Goal: Information Seeking & Learning: Understand process/instructions

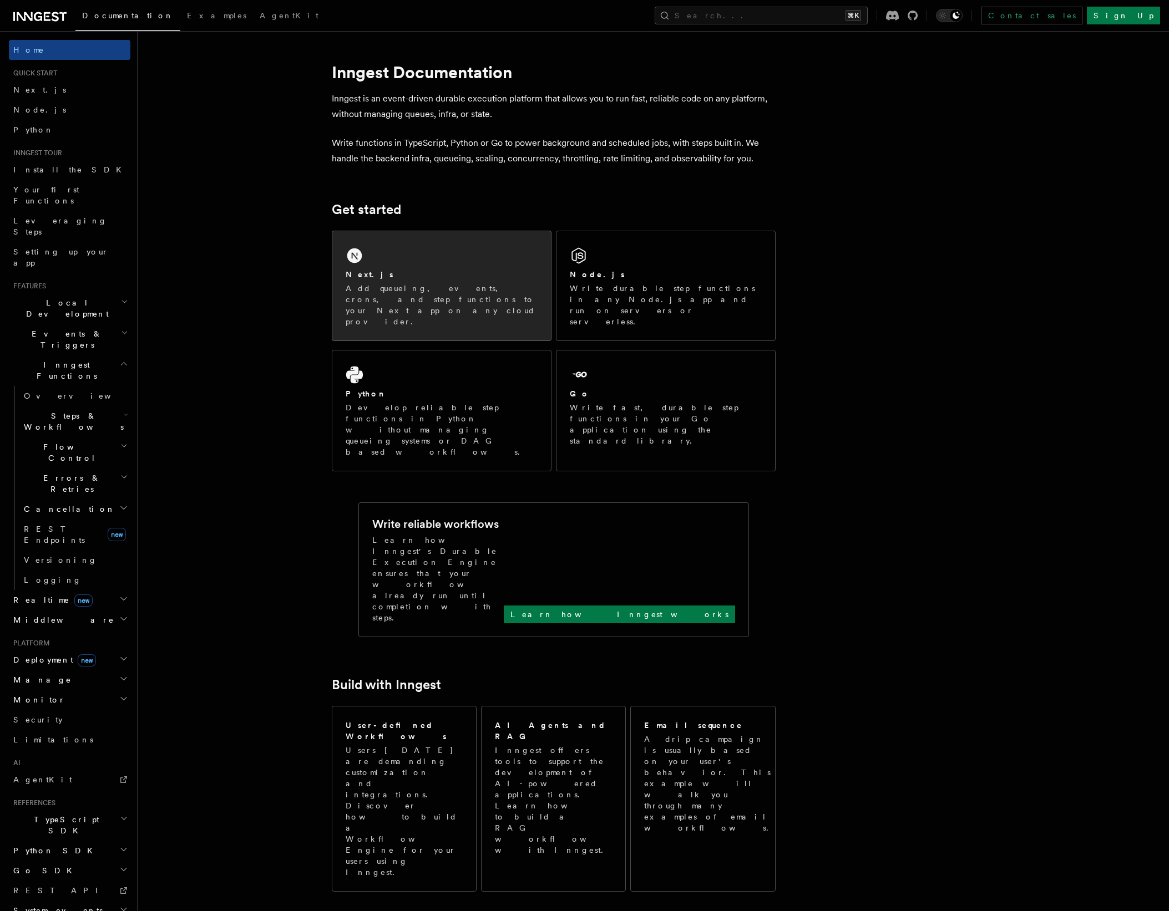
click at [434, 261] on div "Next.js Add queueing, events, crons, and step functions to your Next app on any…" at bounding box center [441, 285] width 219 height 109
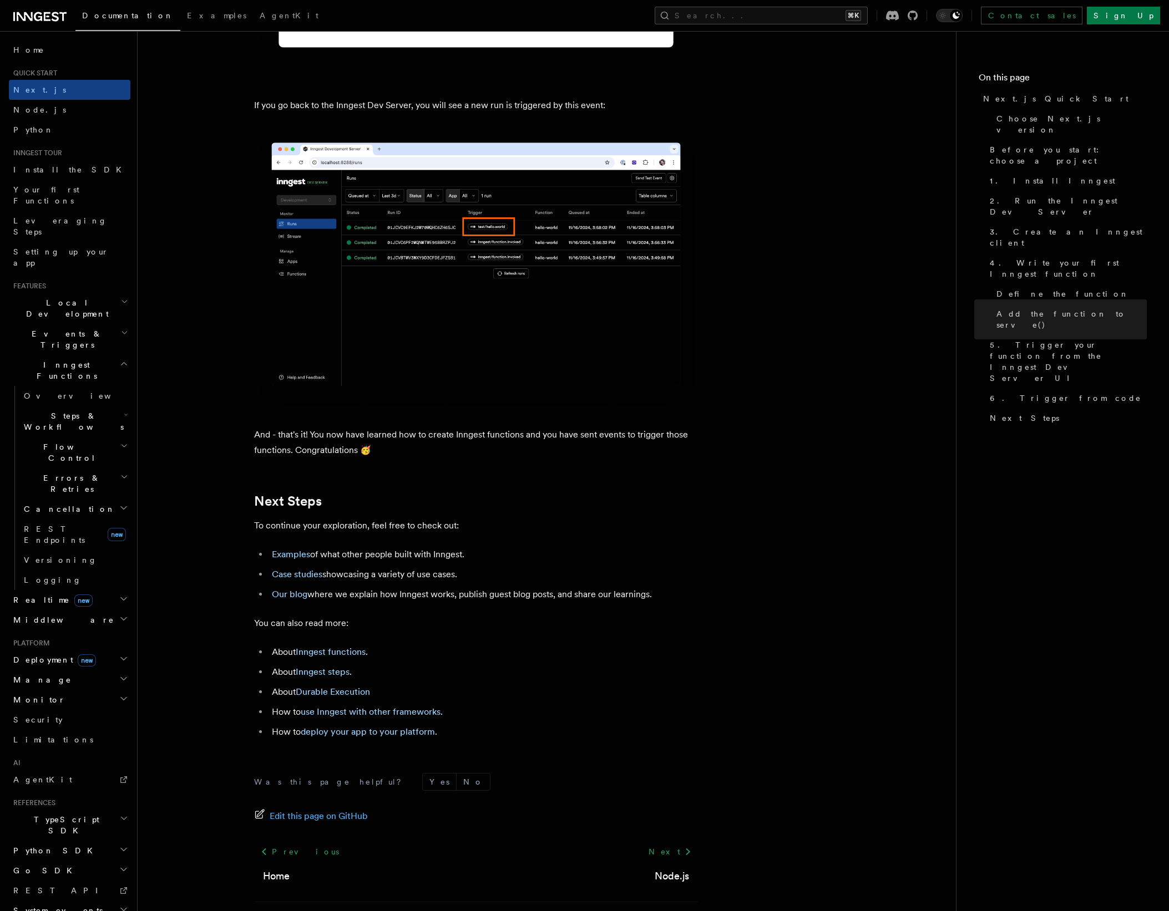
scroll to position [6239, 0]
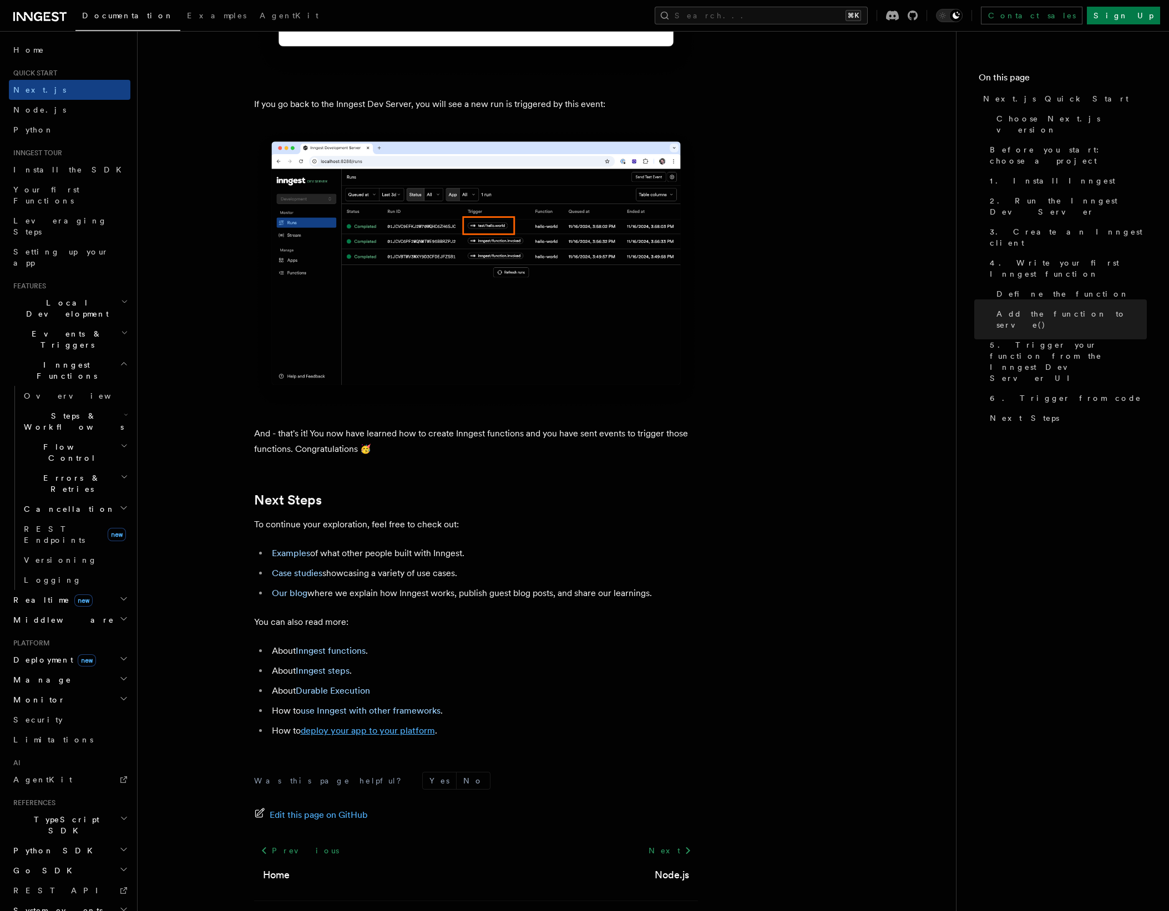
click at [394, 736] on link "deploy your app to your platform" at bounding box center [368, 730] width 134 height 11
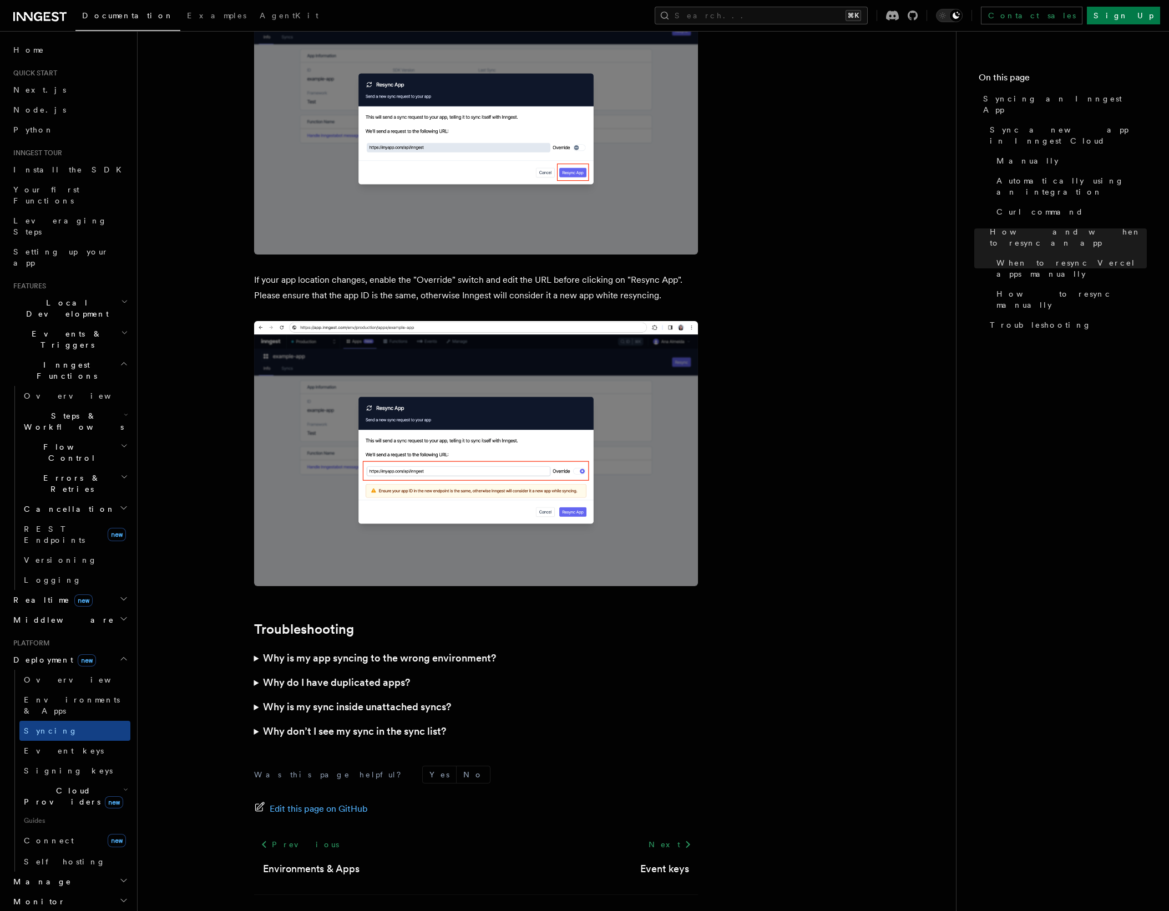
scroll to position [2772, 0]
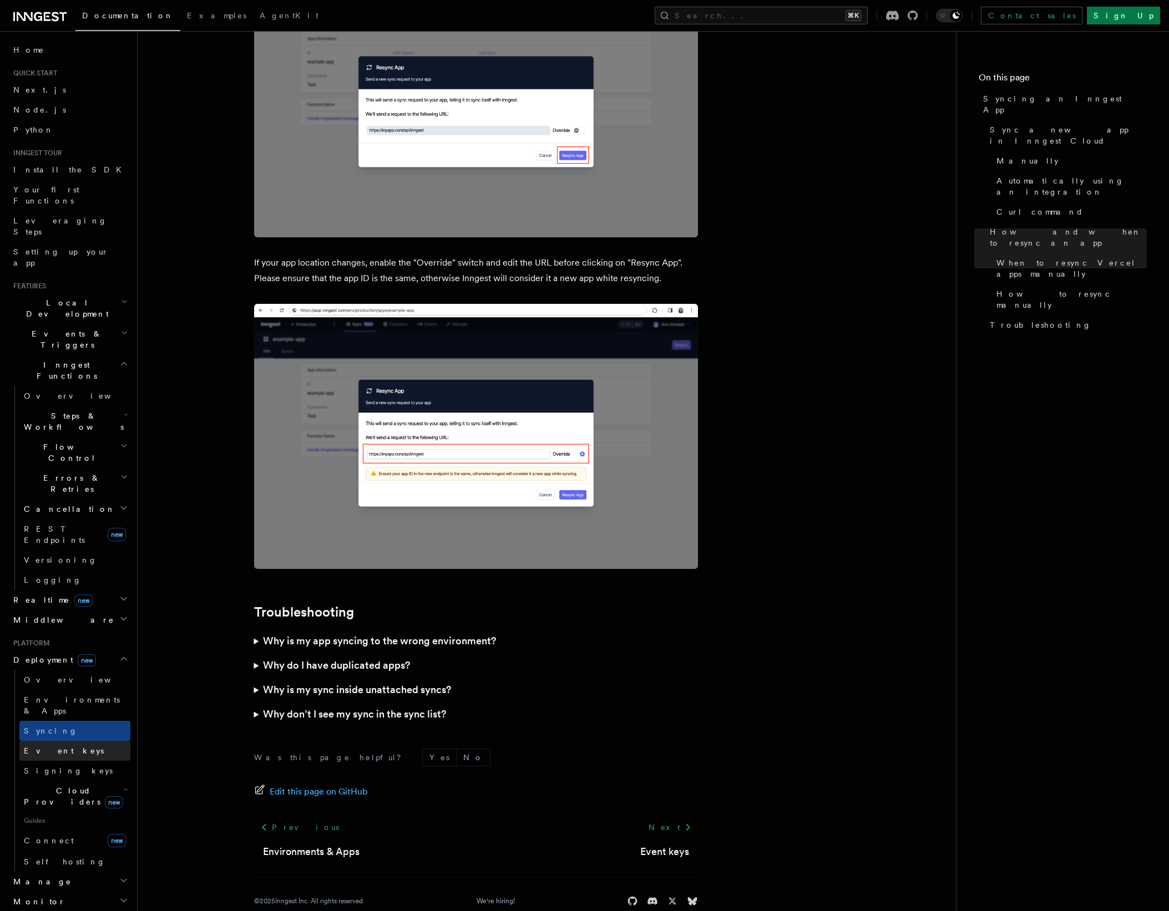
click at [63, 741] on link "Event keys" at bounding box center [74, 751] width 111 height 20
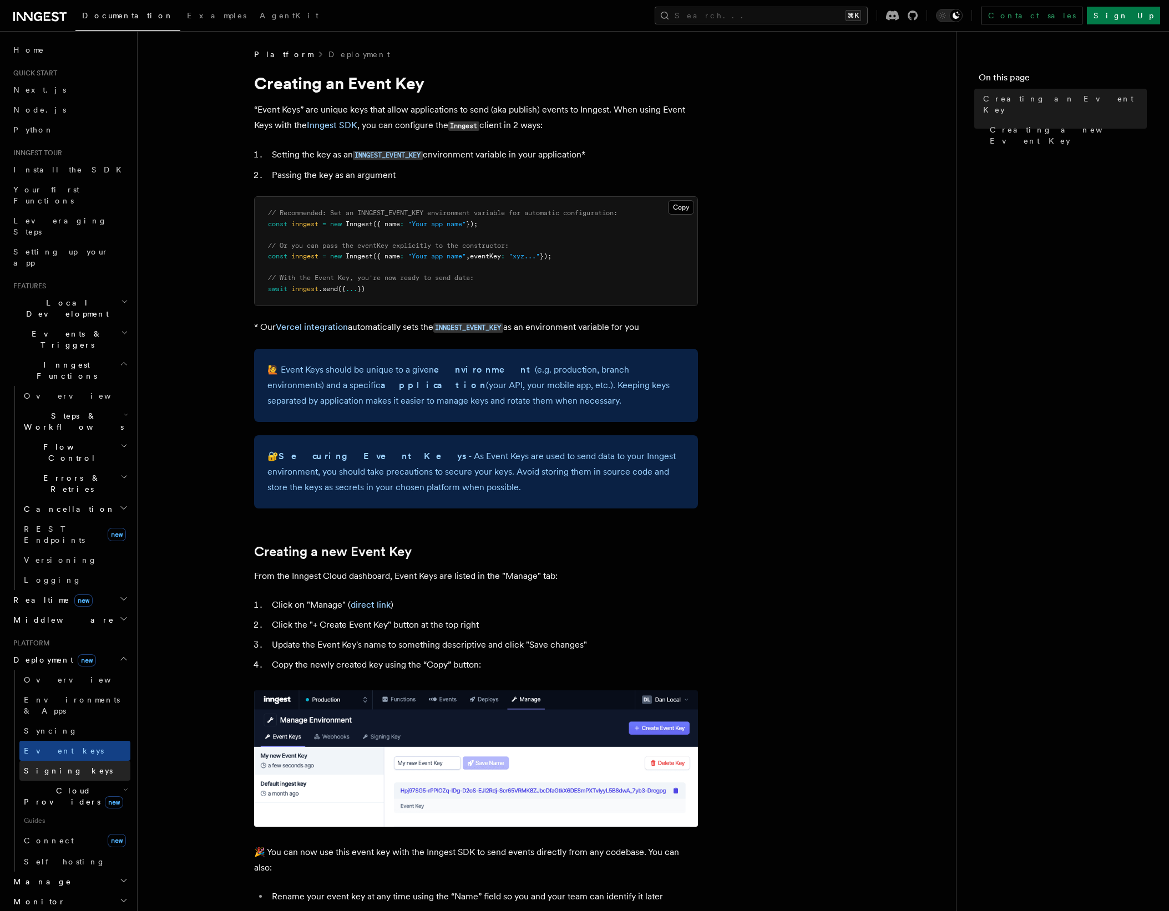
click at [60, 766] on span "Signing keys" at bounding box center [68, 770] width 89 height 9
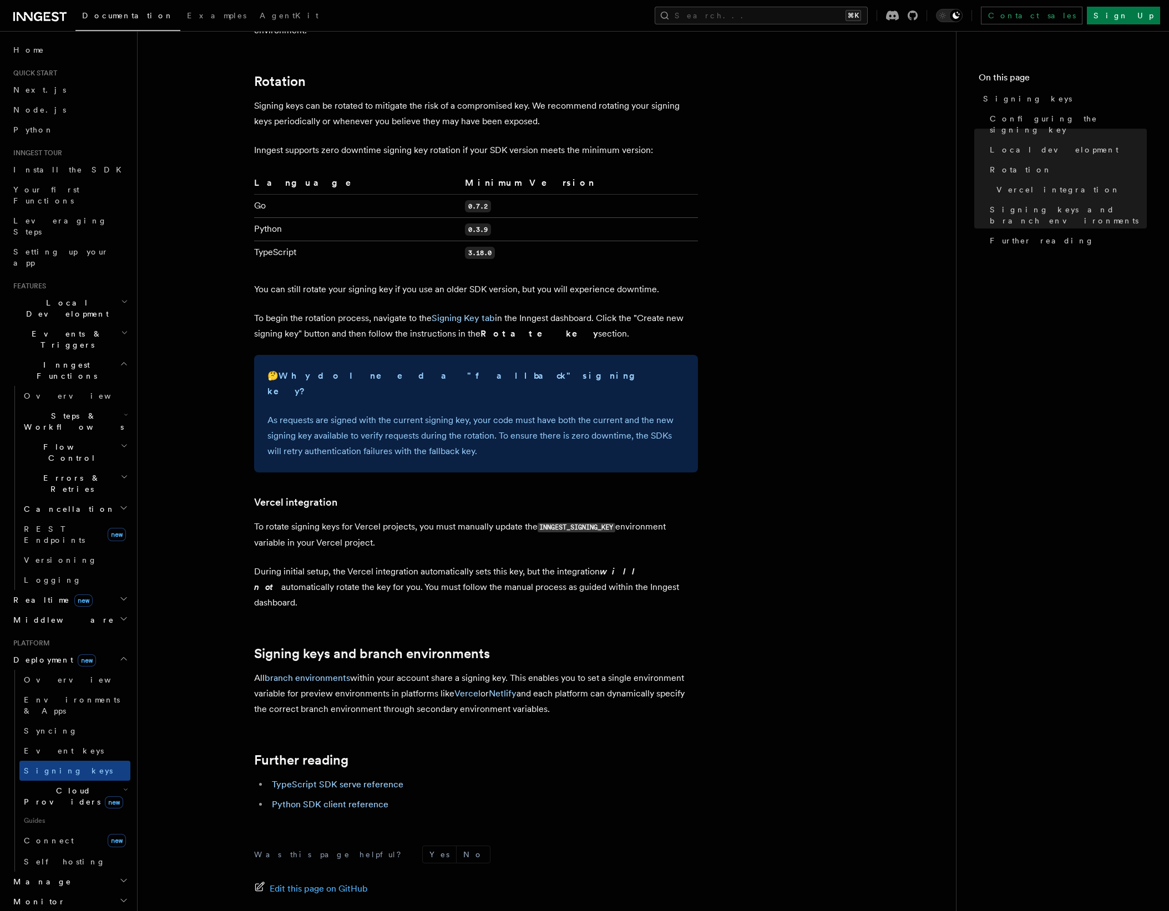
scroll to position [765, 0]
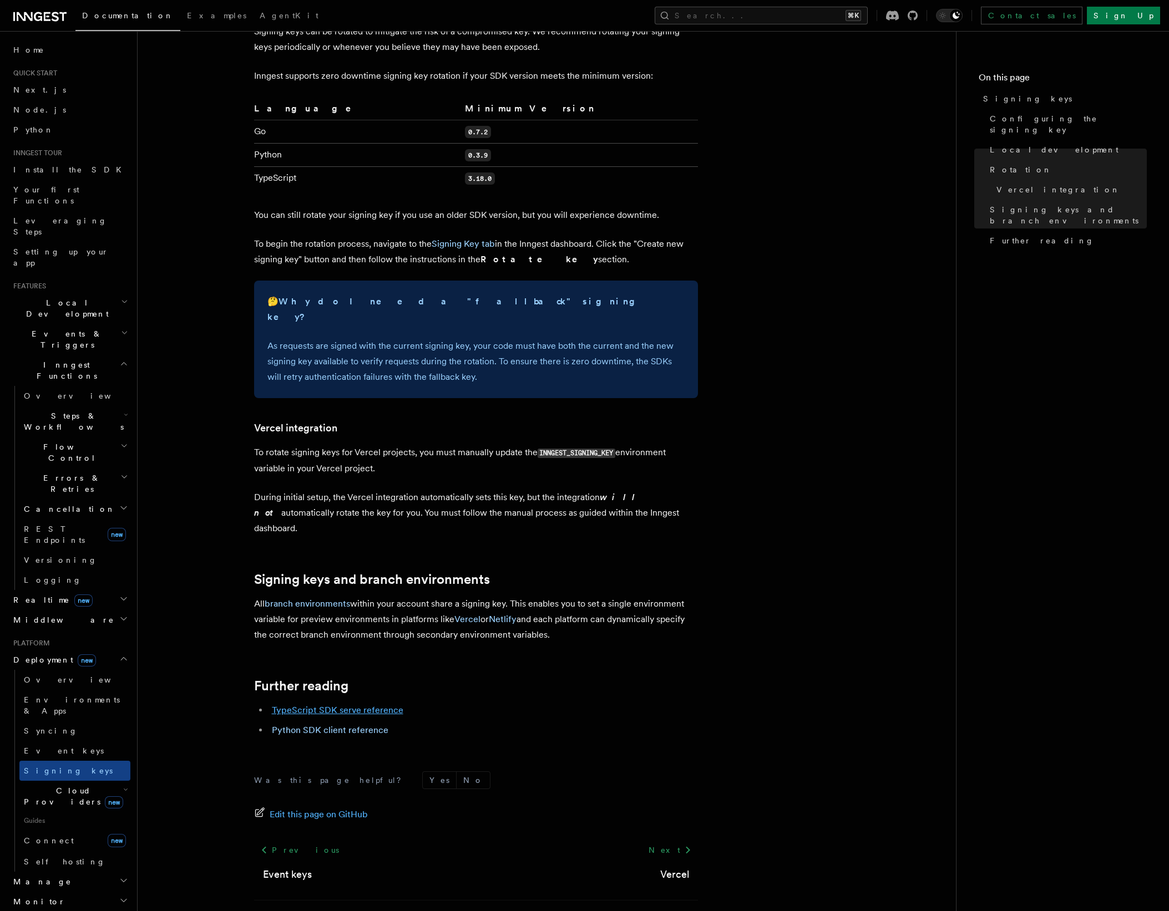
click at [310, 705] on link "TypeScript SDK serve reference" at bounding box center [337, 710] width 131 height 11
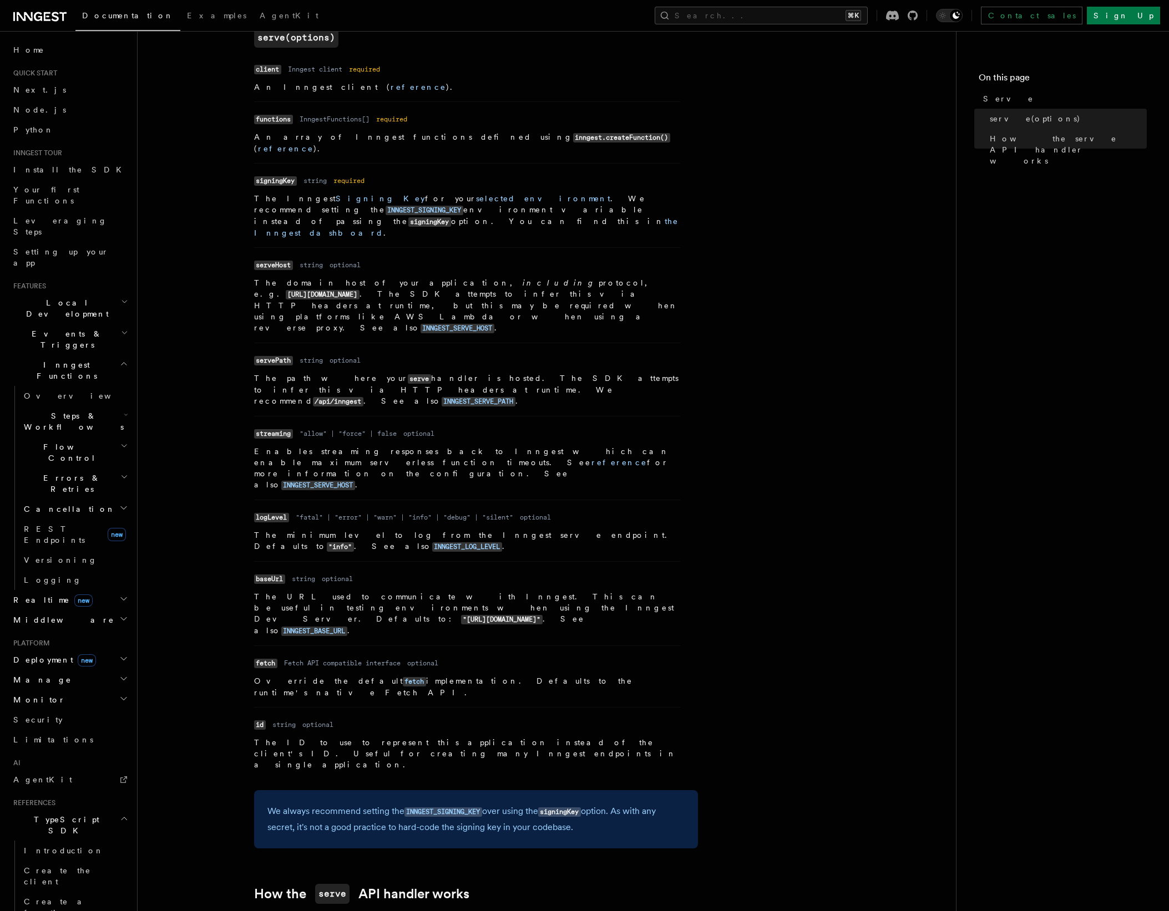
scroll to position [426, 0]
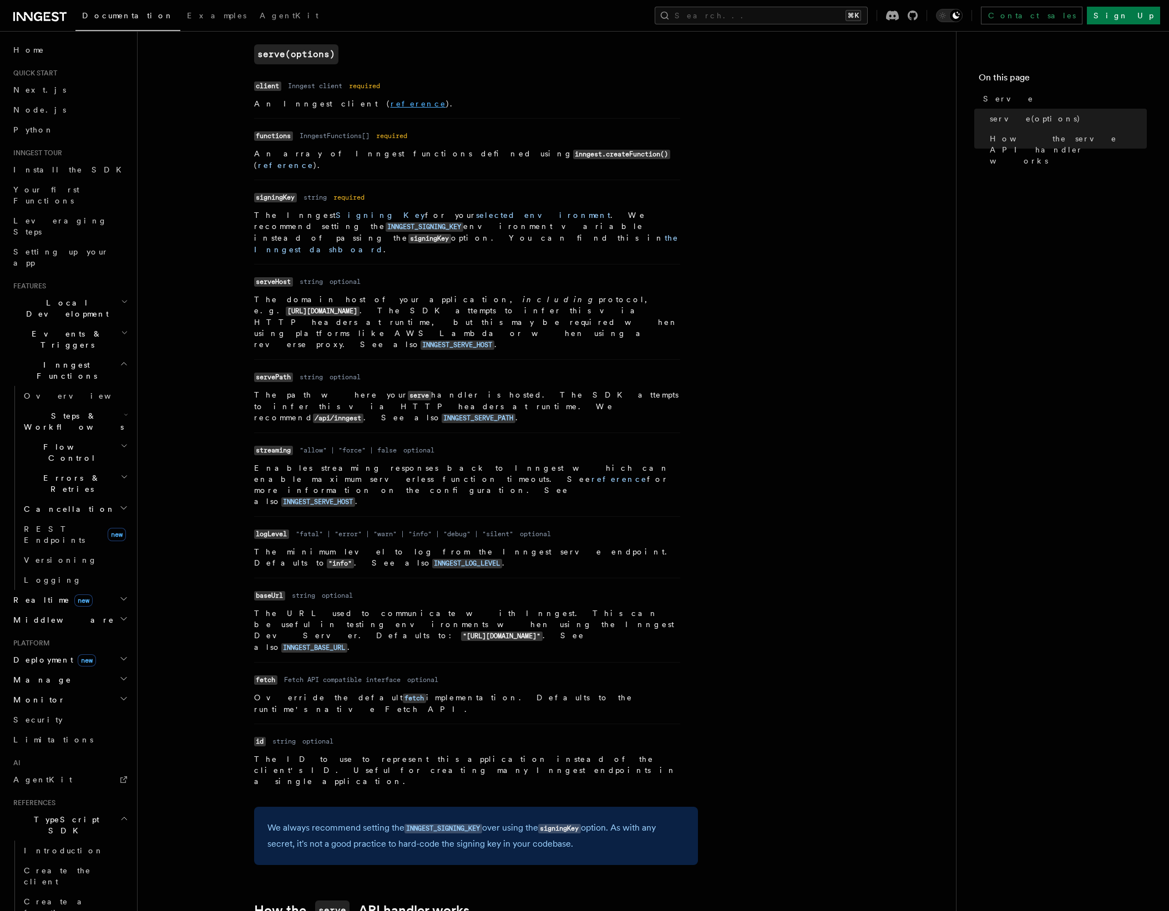
click at [390, 106] on link "reference" at bounding box center [417, 103] width 55 height 9
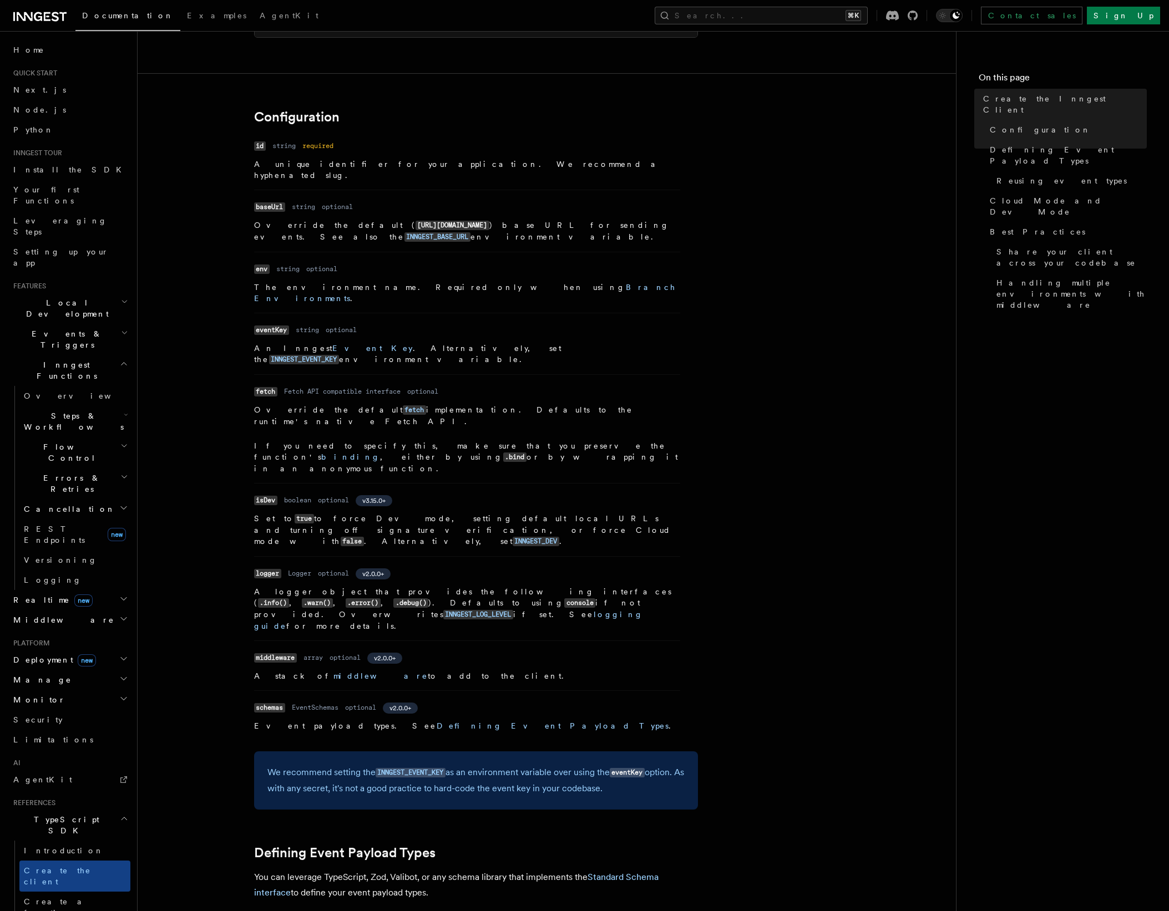
scroll to position [195, 0]
click at [491, 282] on link "Branch Environments" at bounding box center [464, 292] width 421 height 20
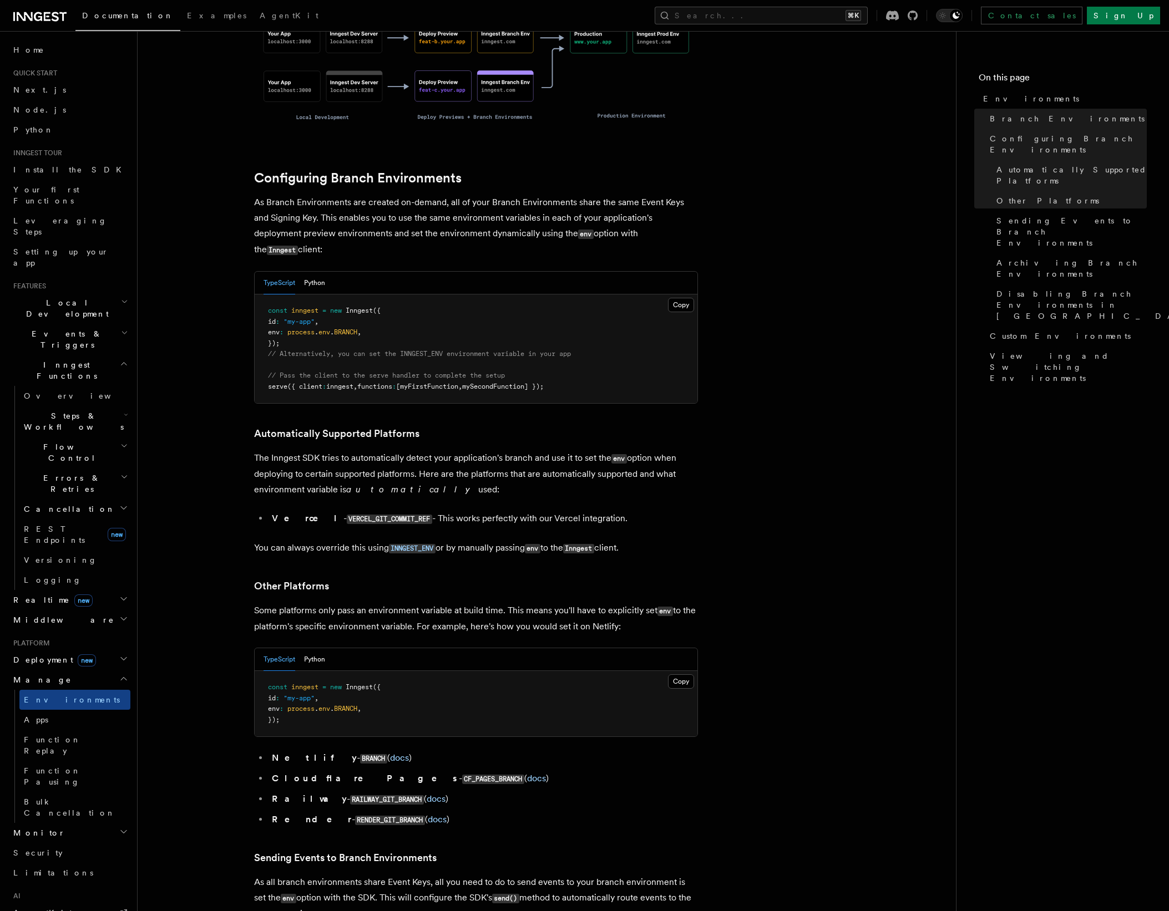
scroll to position [982, 0]
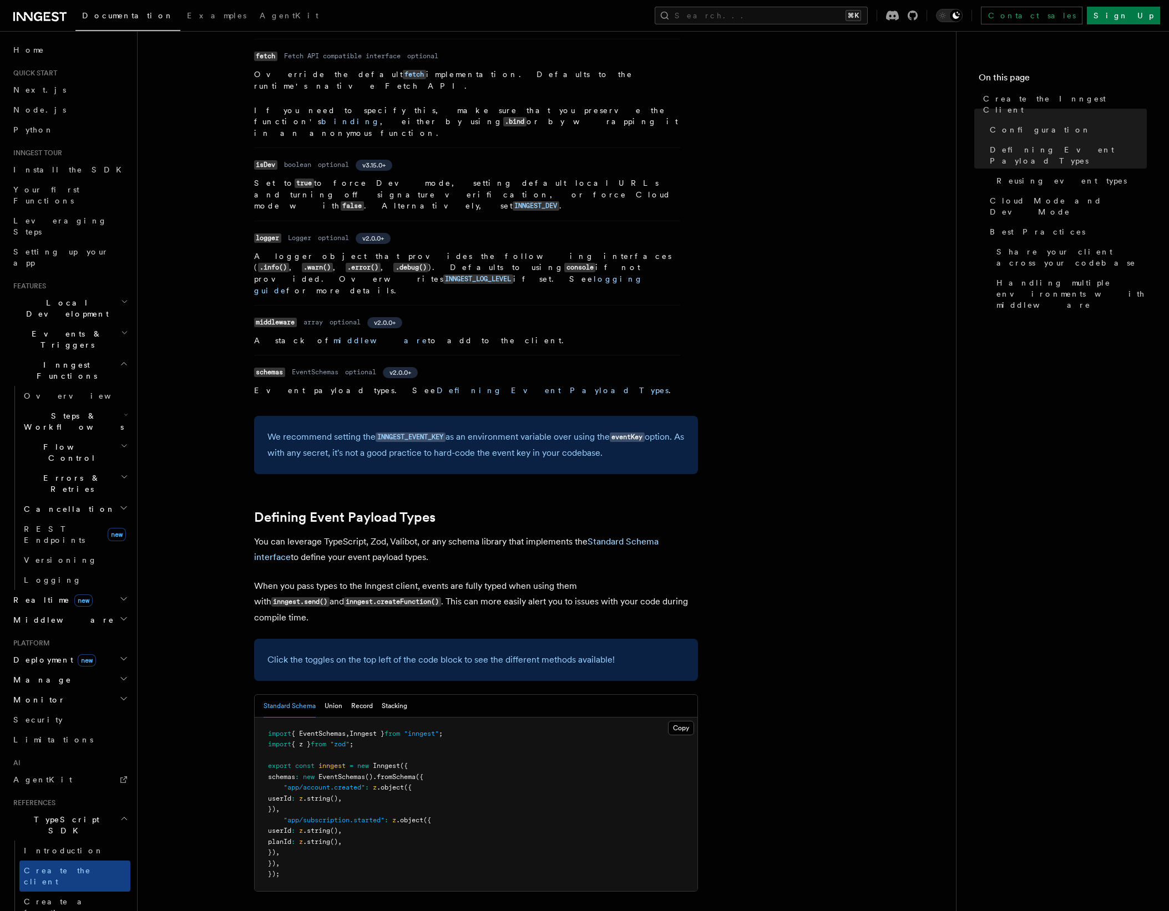
scroll to position [532, 0]
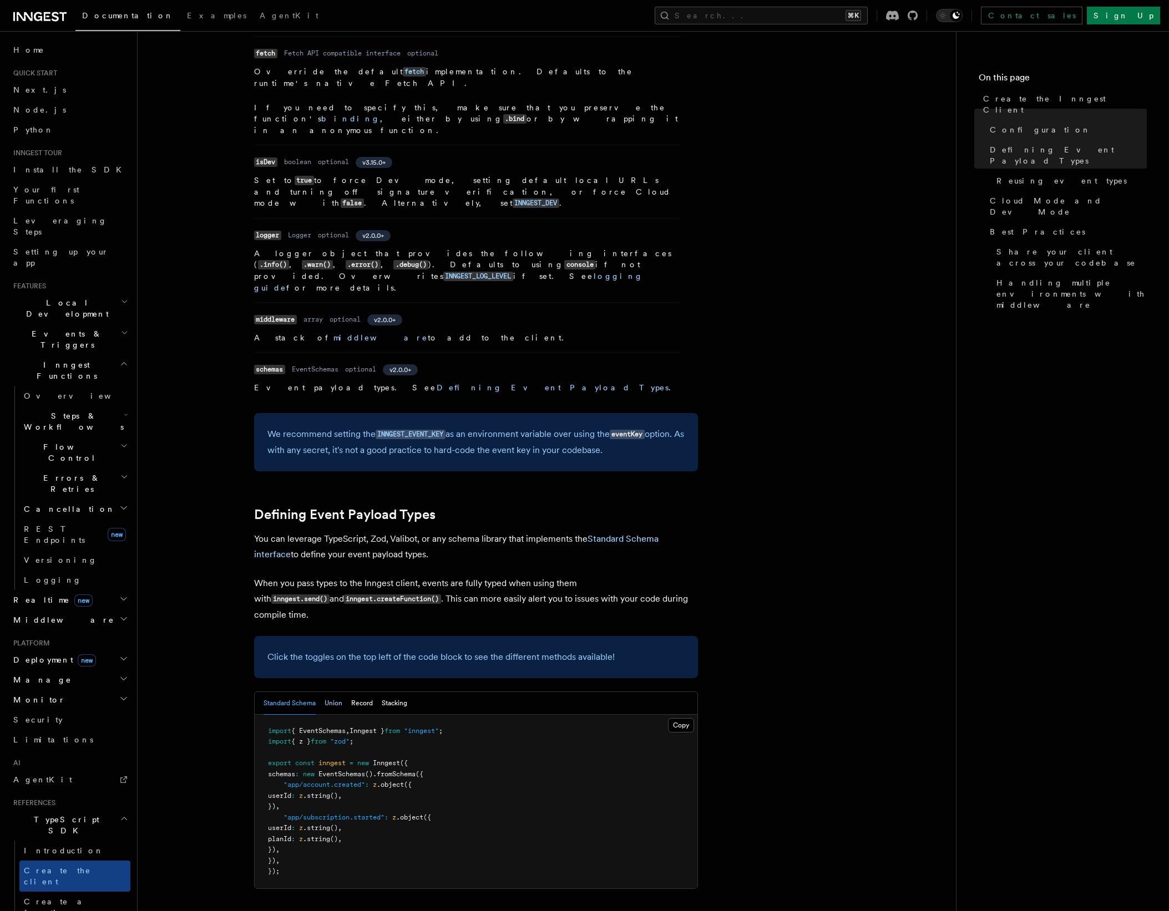
click at [335, 692] on button "Union" at bounding box center [333, 703] width 18 height 23
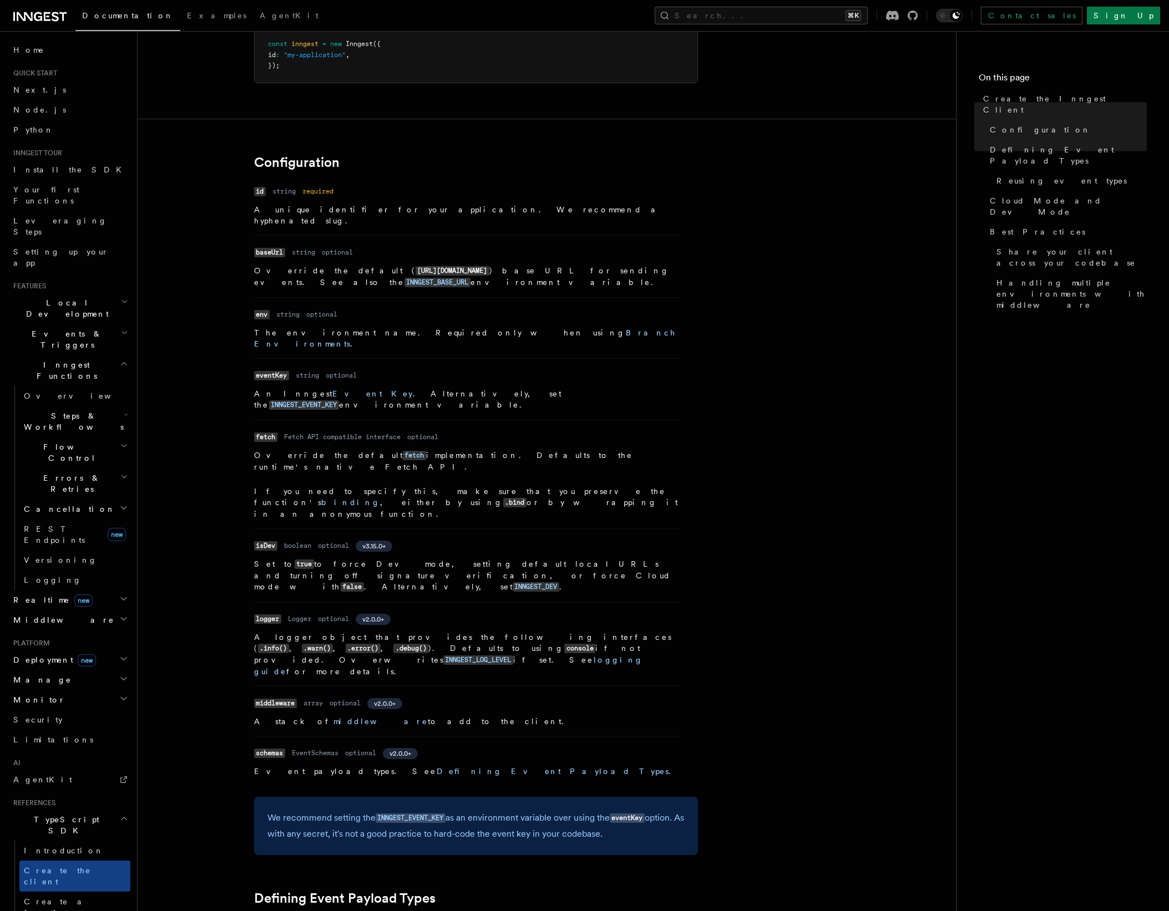
scroll to position [142, 0]
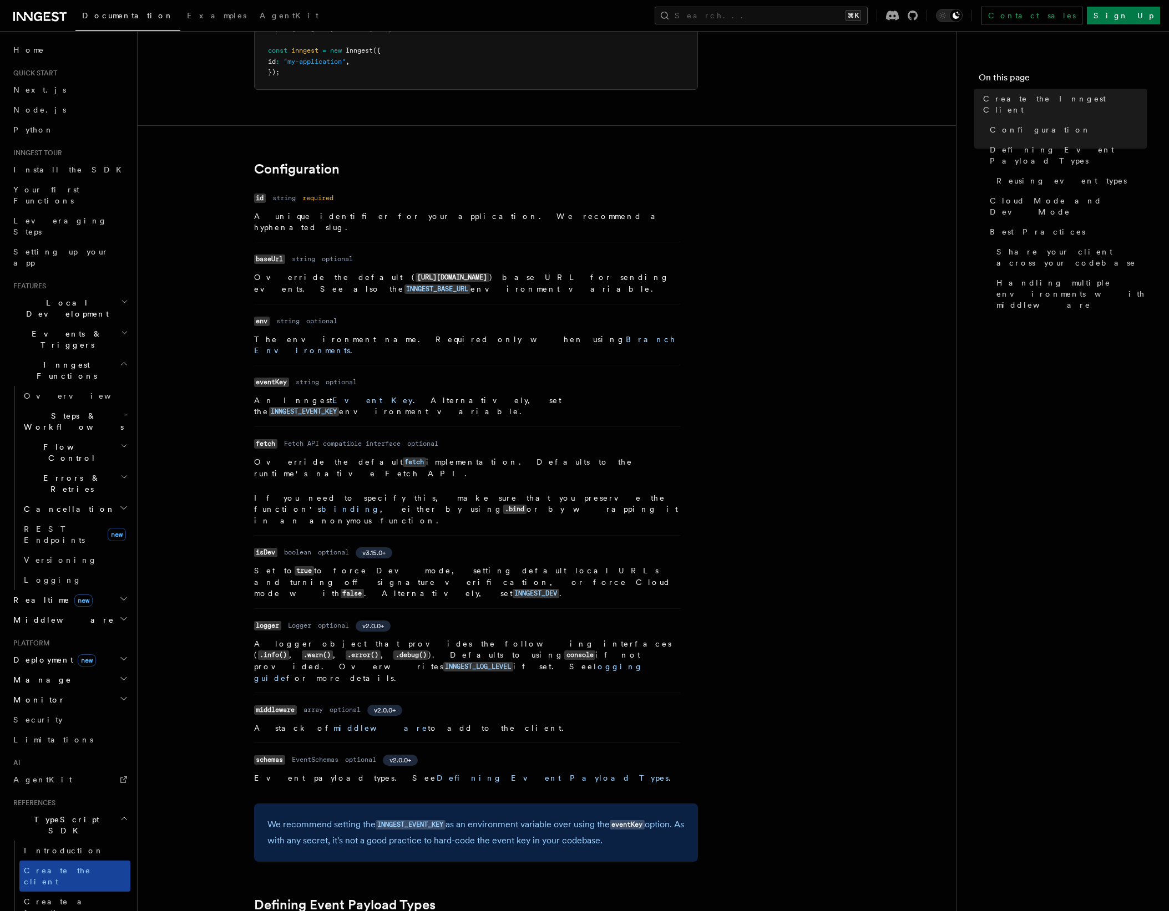
click at [68, 866] on span "Create the client" at bounding box center [57, 876] width 67 height 20
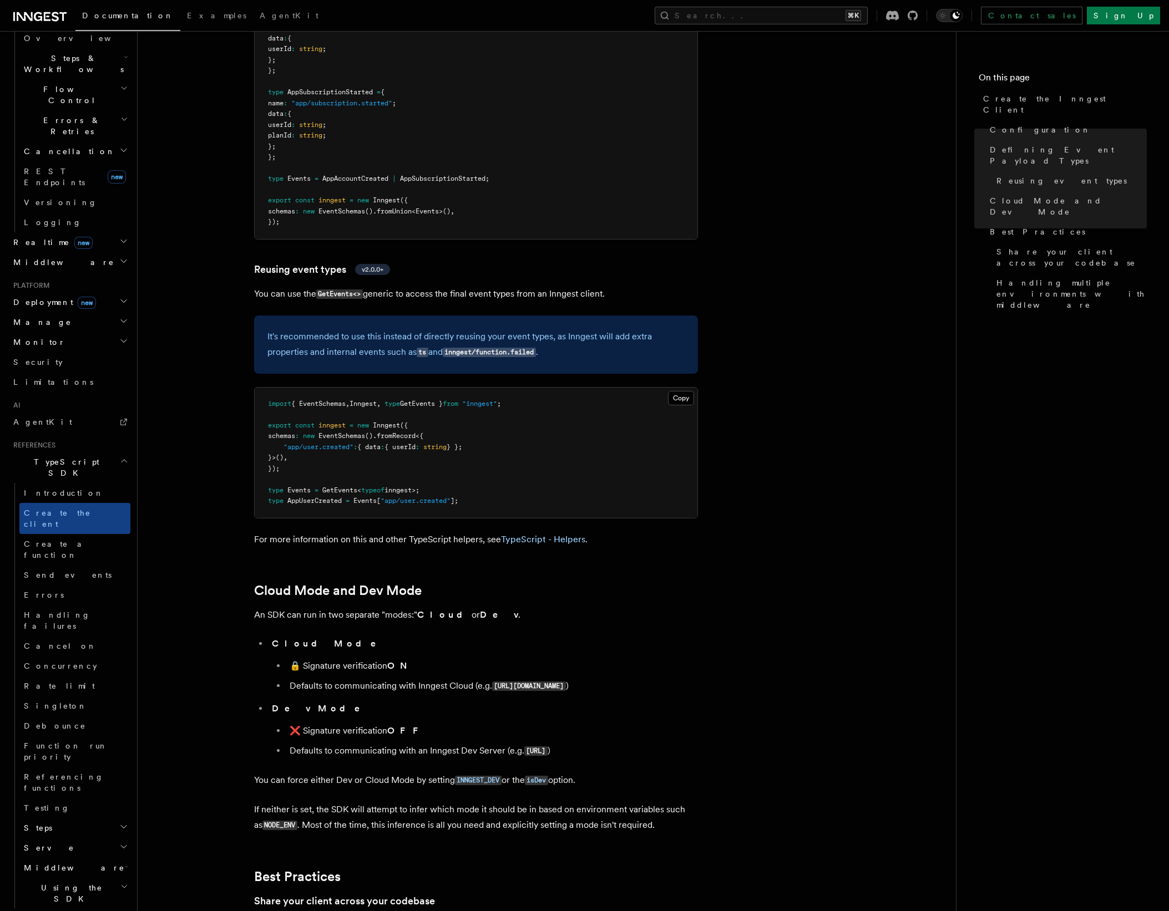
scroll to position [1270, 0]
click at [62, 489] on span "Introduction" at bounding box center [64, 493] width 80 height 9
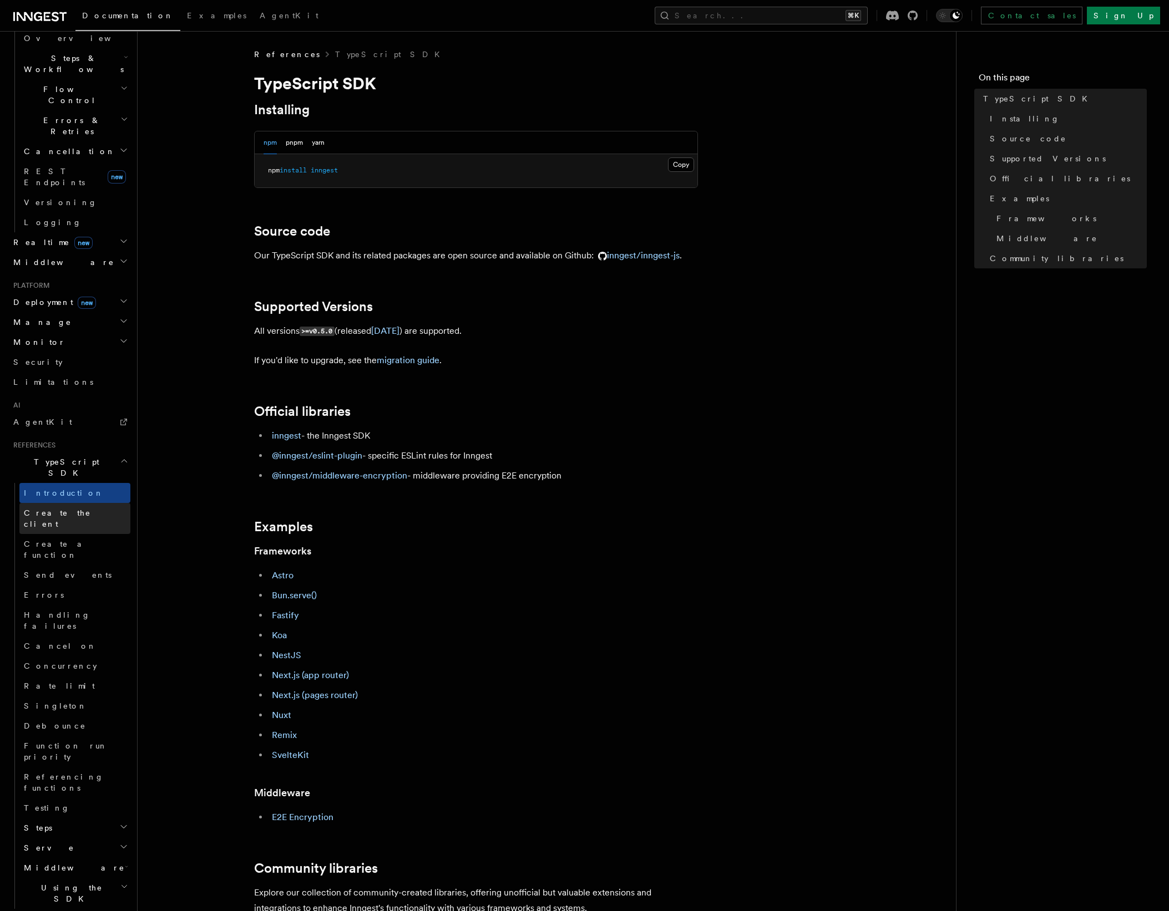
click at [62, 509] on span "Create the client" at bounding box center [57, 519] width 67 height 20
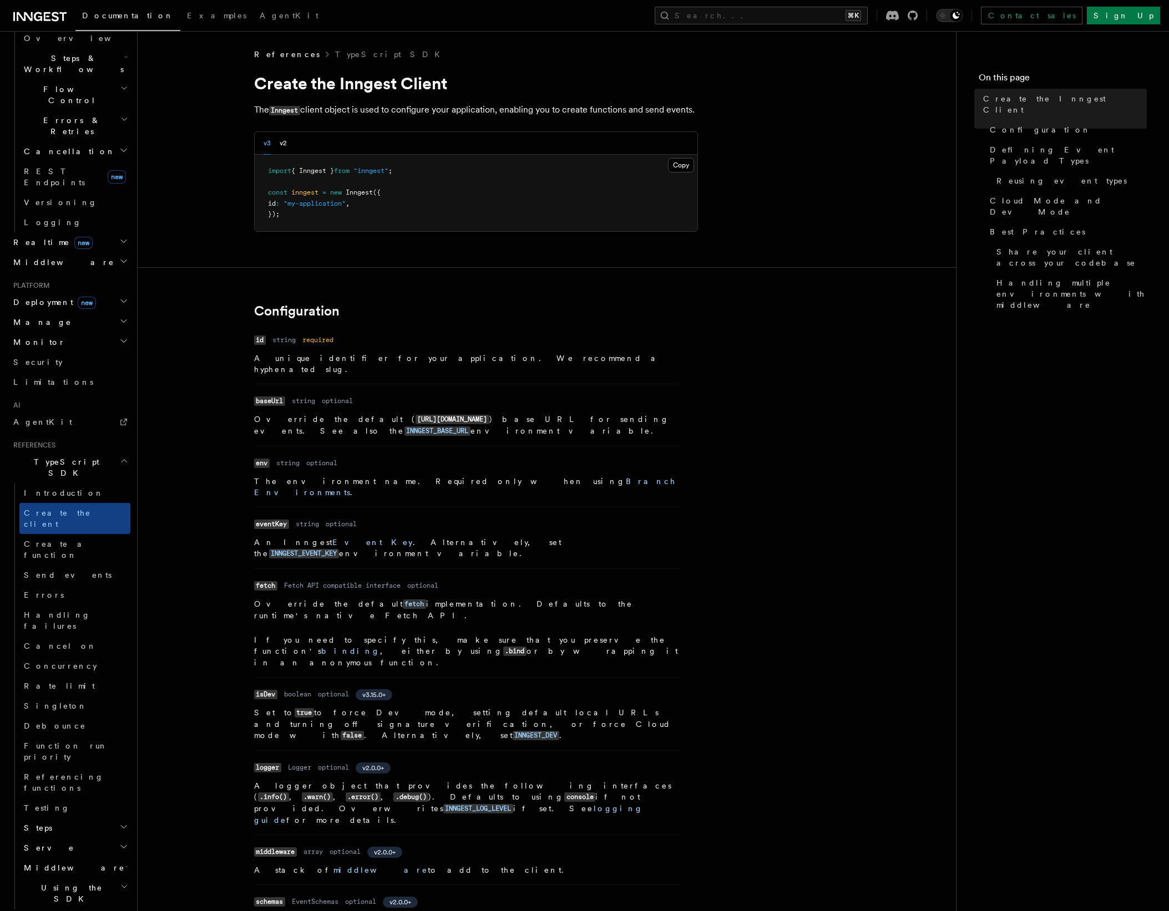
click at [42, 842] on span "Serve" at bounding box center [46, 847] width 55 height 11
click at [44, 864] on span "Configuration" at bounding box center [84, 868] width 101 height 9
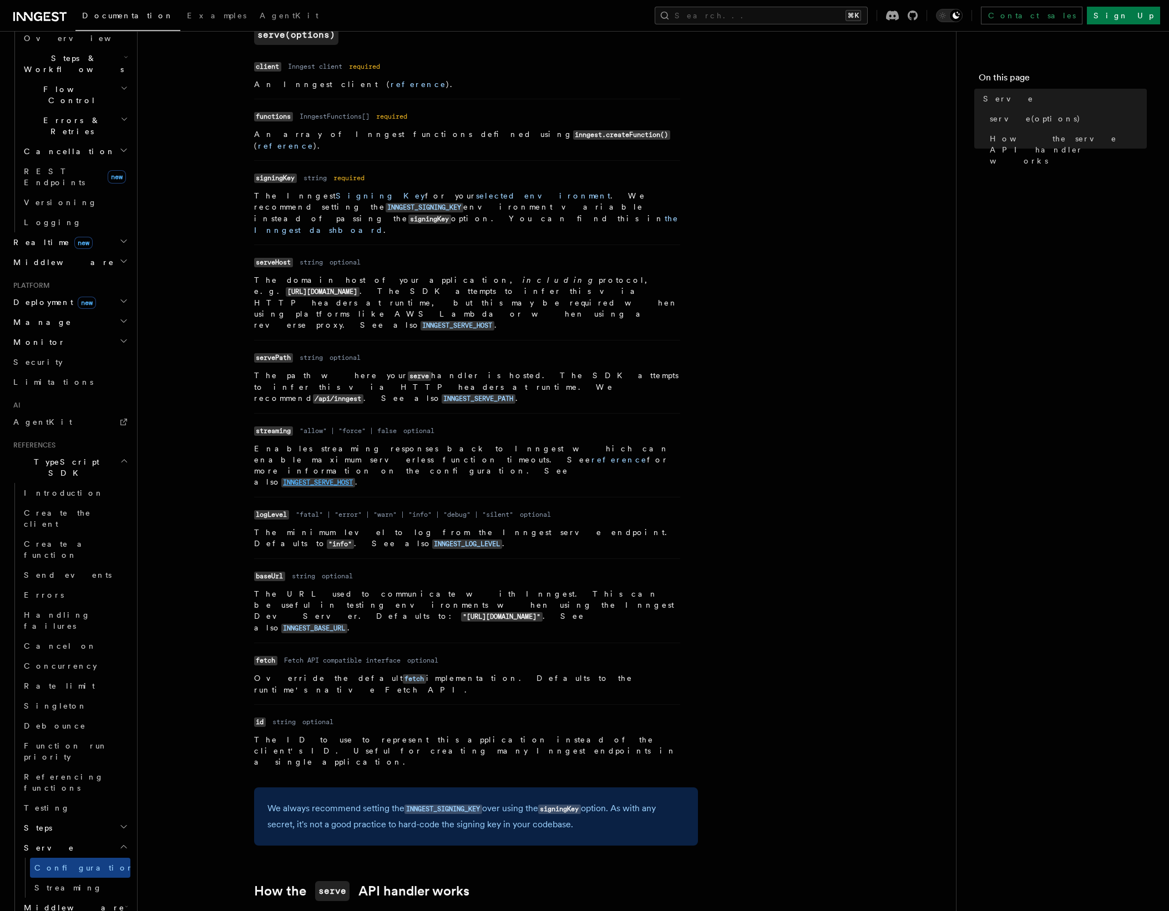
scroll to position [466, 0]
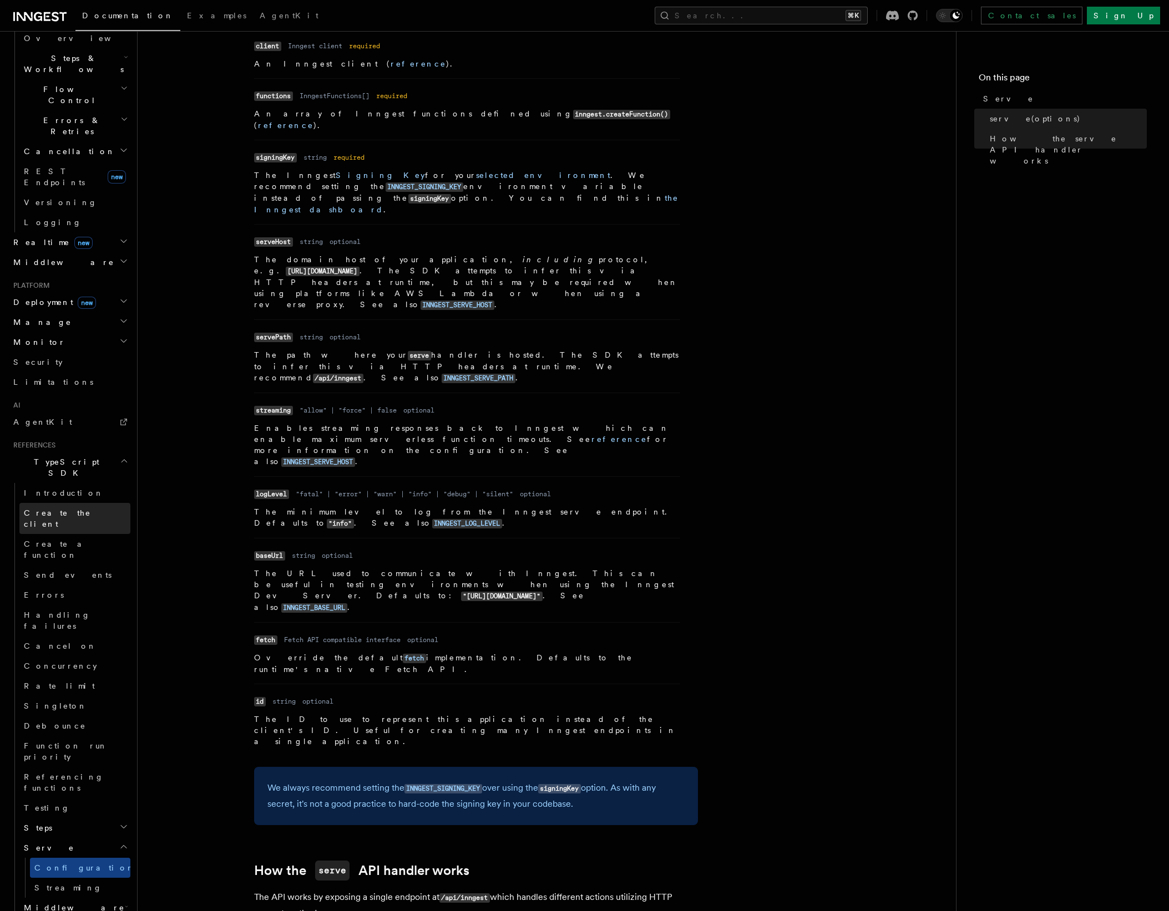
click at [76, 509] on span "Create the client" at bounding box center [57, 519] width 67 height 20
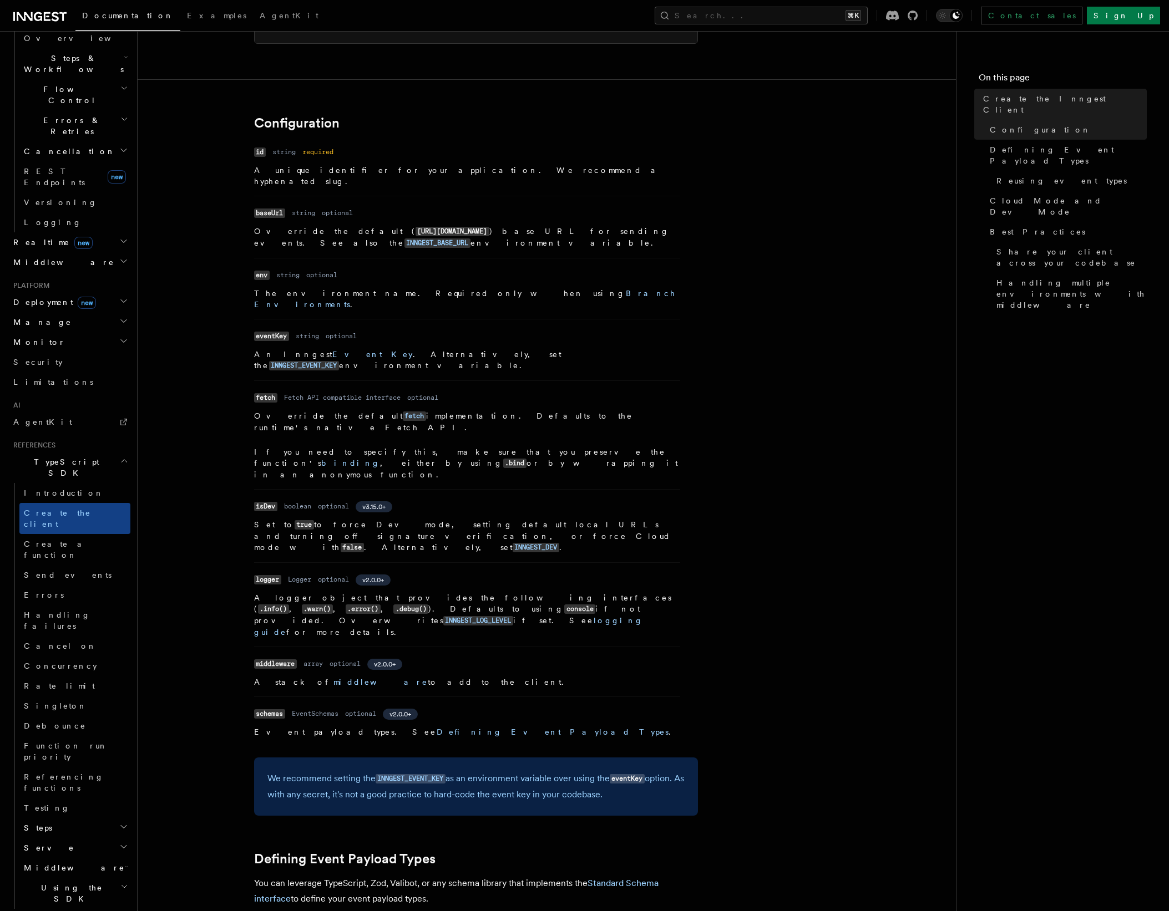
scroll to position [227, 0]
